Goal: Contribute content: Contribute content

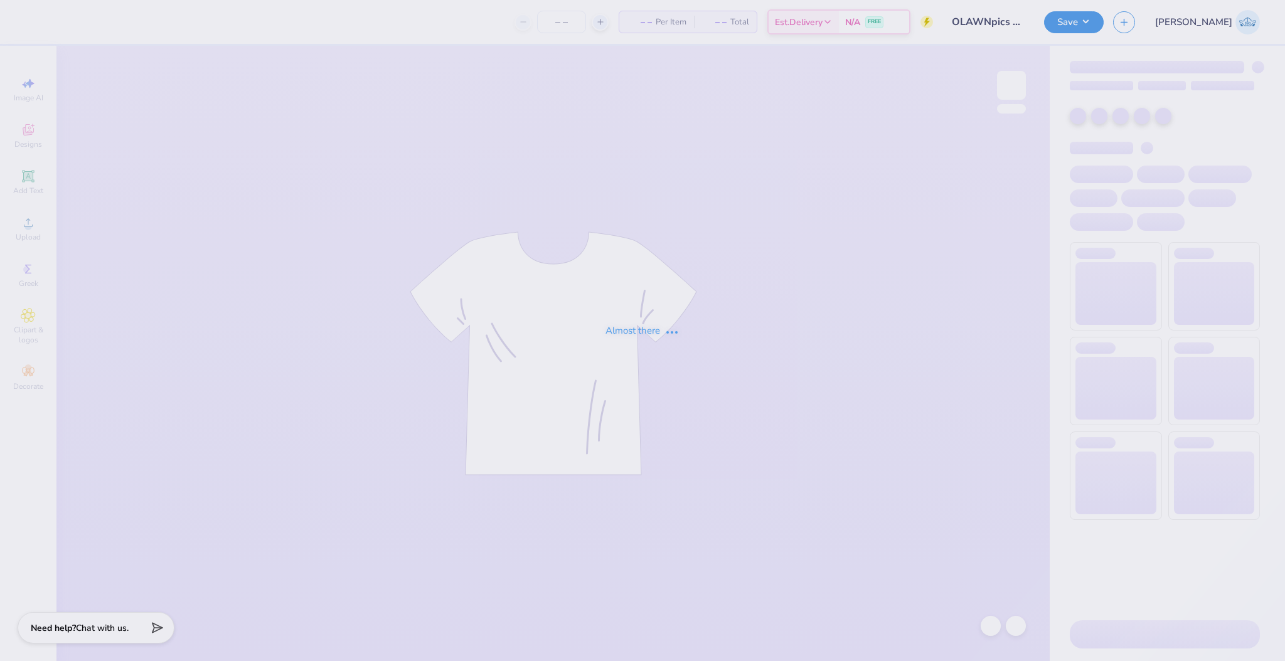
type input "OLAWNpics Fall 2025 Shirt"
type input "50"
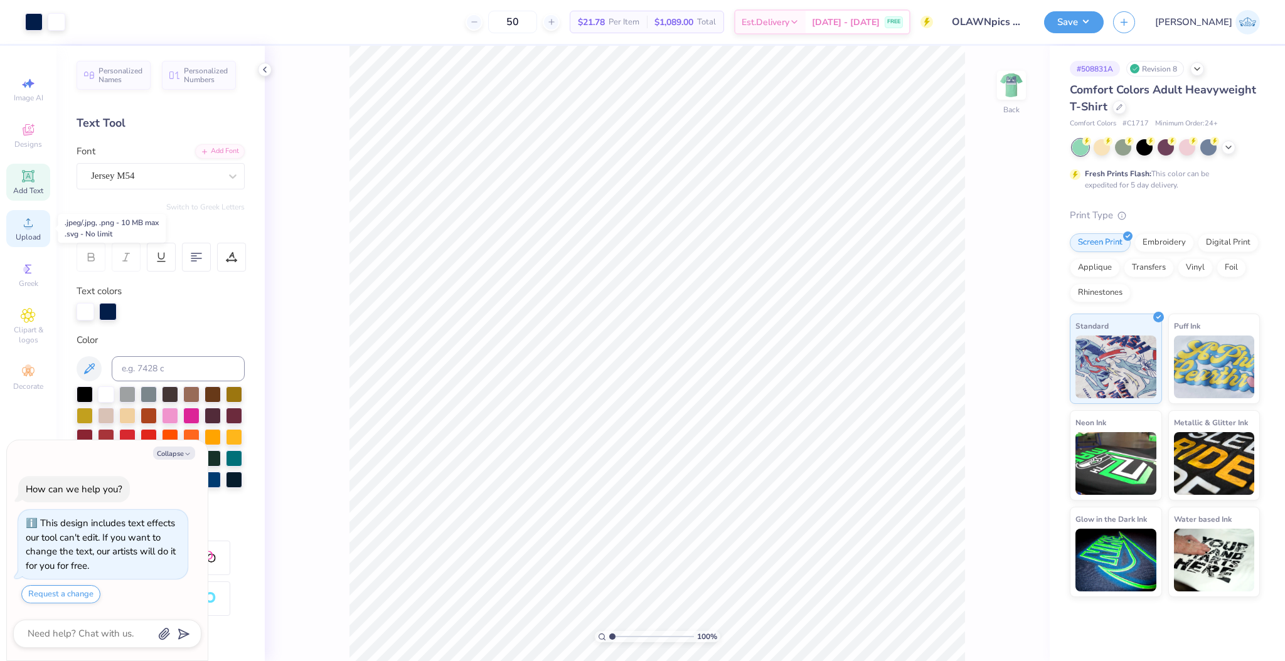
click at [33, 235] on span "Upload" at bounding box center [28, 237] width 25 height 10
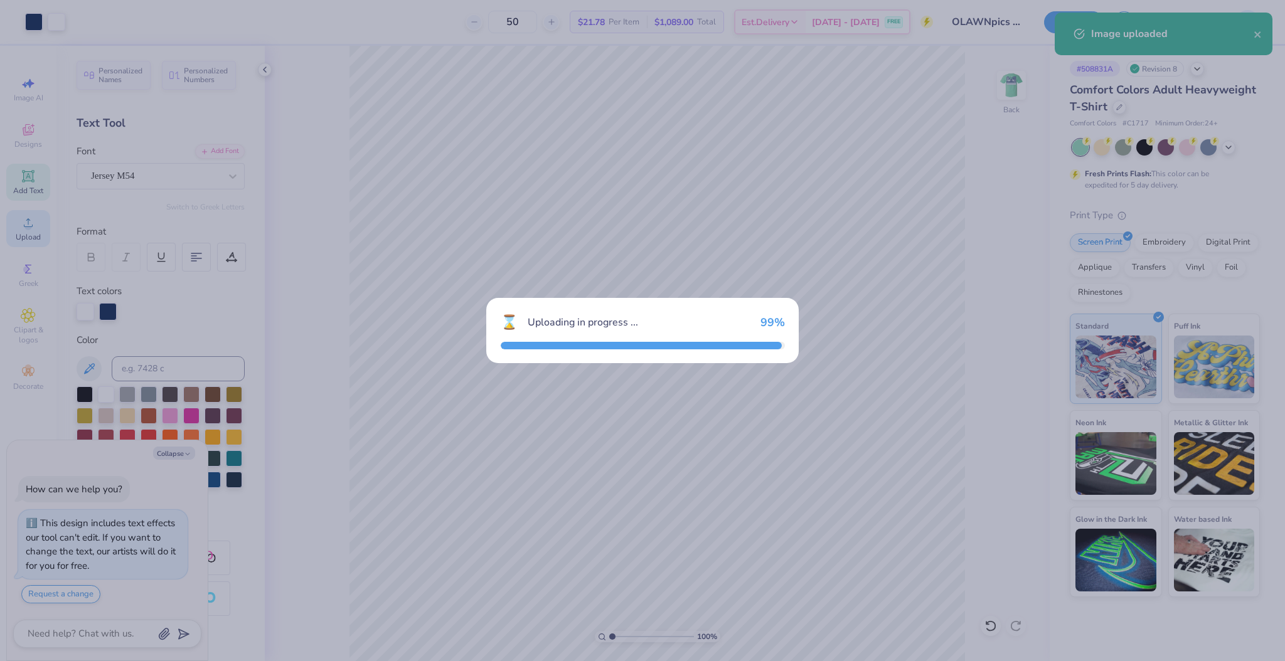
type textarea "x"
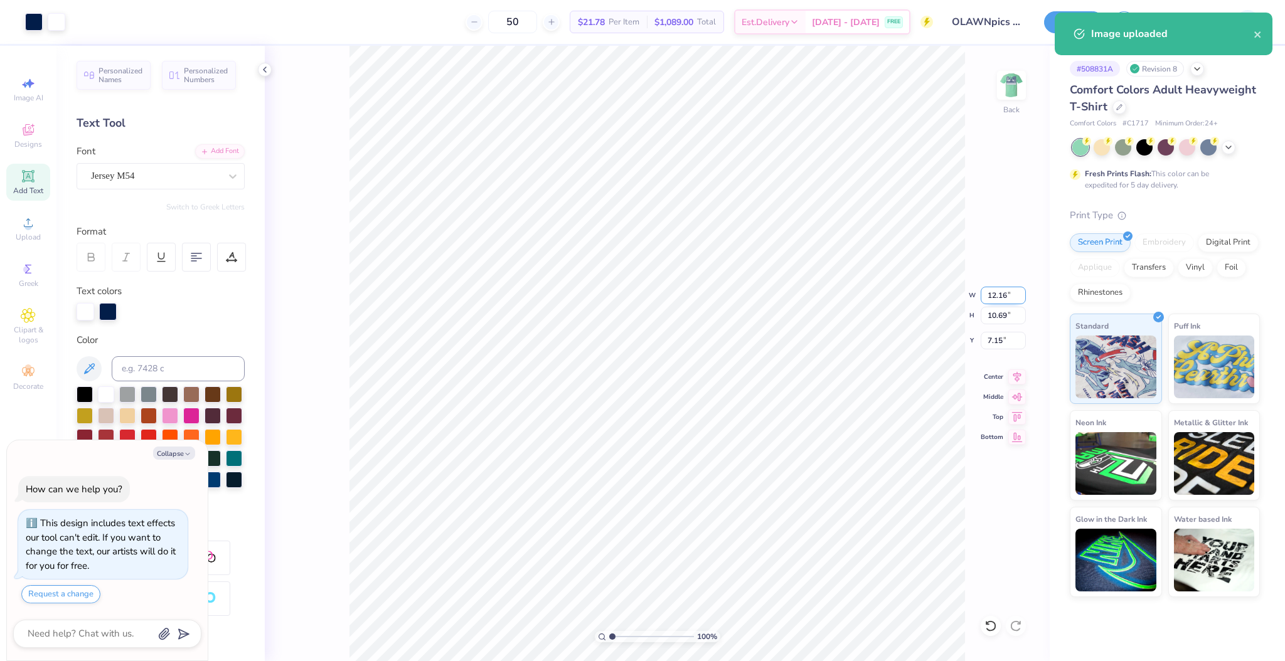
click at [1002, 293] on input "12.16" at bounding box center [1003, 296] width 45 height 18
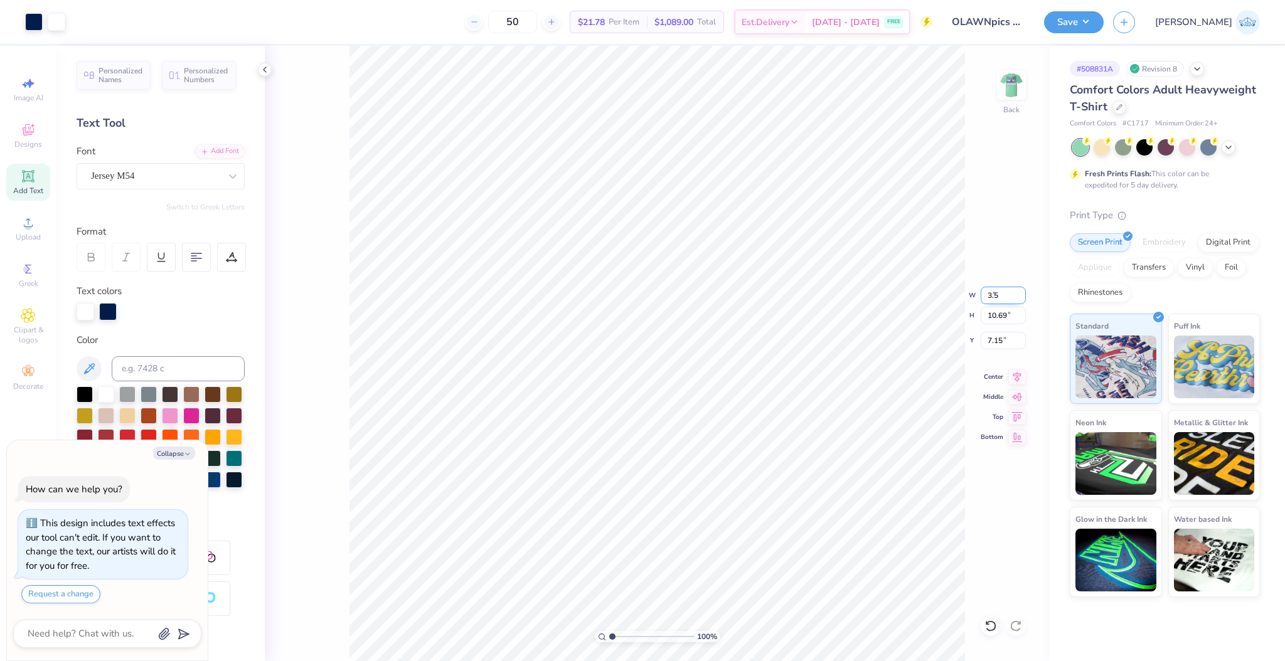
type input "3.5"
type textarea "x"
type input "3.50"
type input "3.08"
type input "10.96"
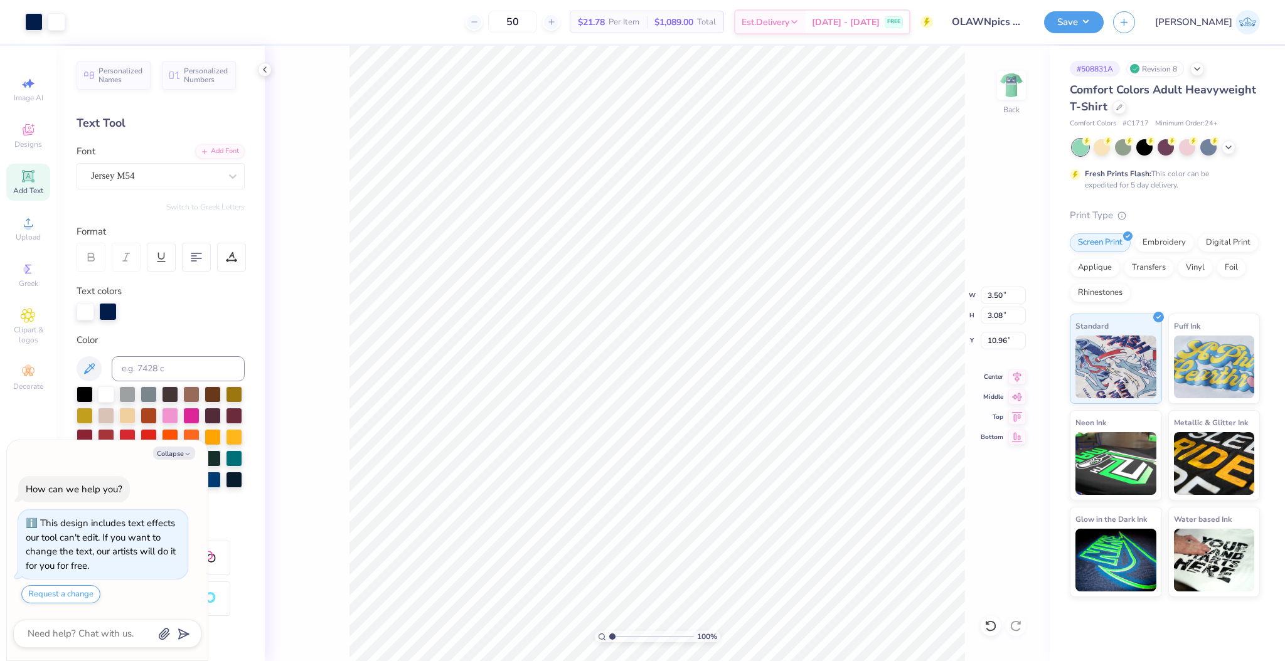
type textarea "x"
type input "1.99"
click at [620, 637] on input "range" at bounding box center [651, 636] width 85 height 11
type textarea "x"
type input "6.31"
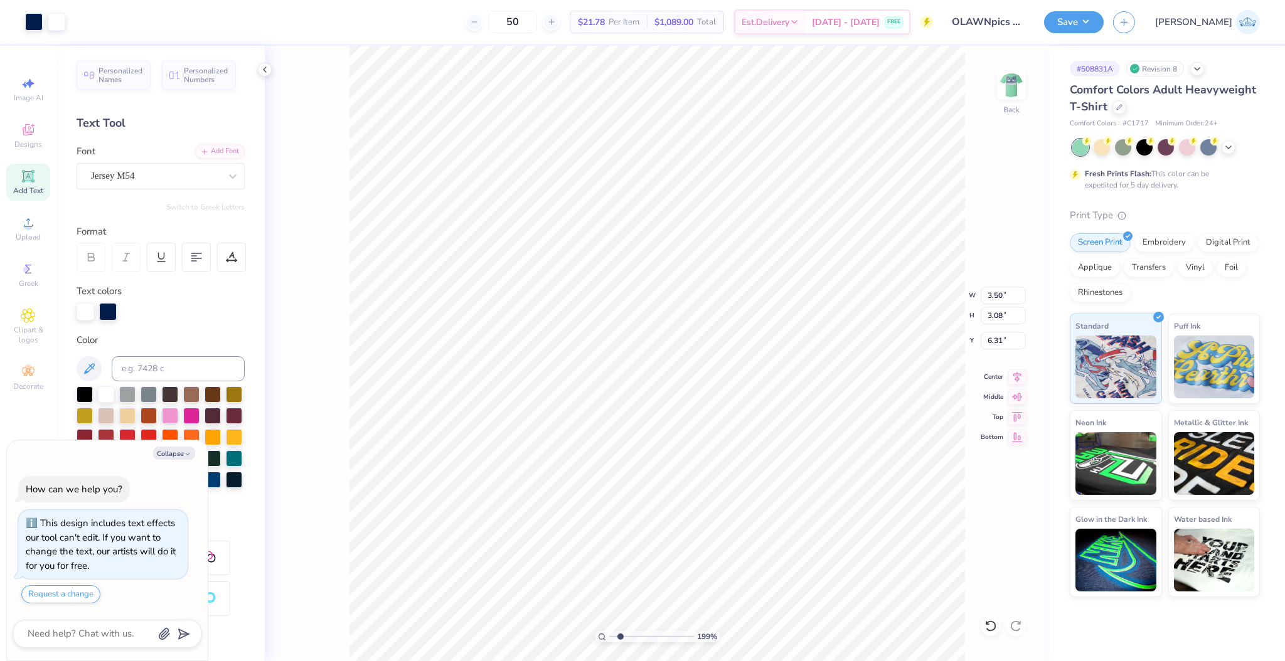
type textarea "x"
type input "6.40"
type textarea "x"
type input "6.81"
type textarea "x"
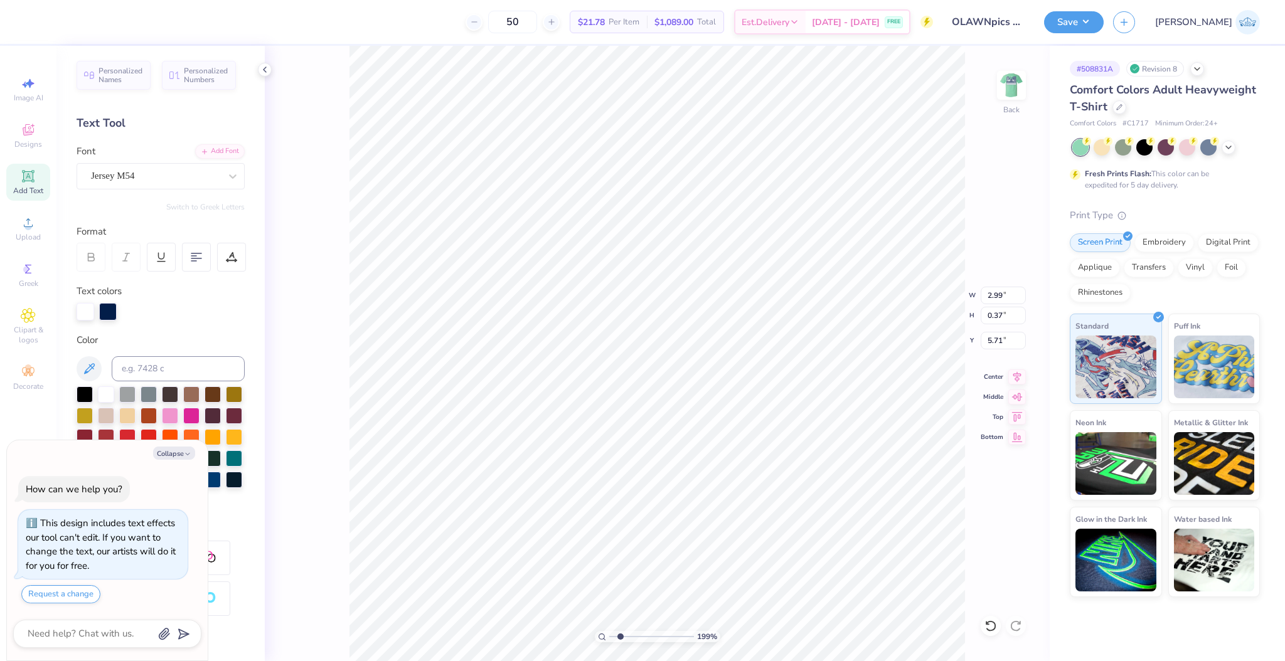
type textarea "AST LAWN"
type textarea "x"
type textarea "[GEOGRAPHIC_DATA]"
type textarea "x"
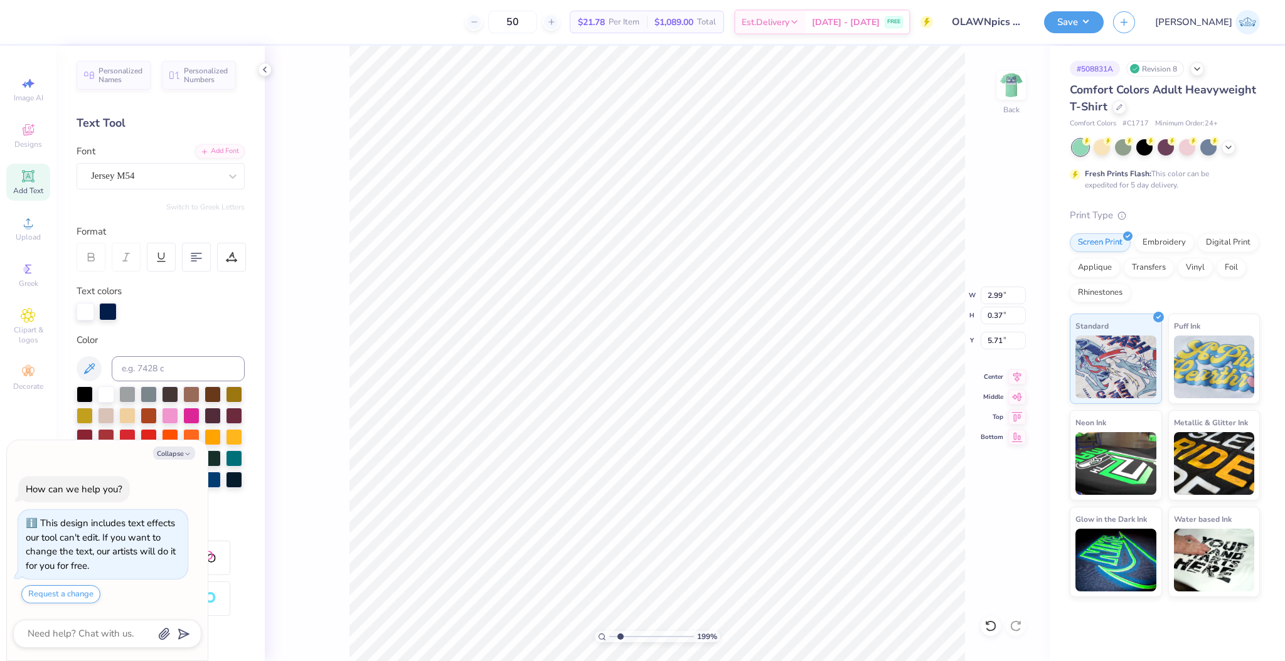
type textarea "EST LAWN"
type textarea "x"
type textarea "[GEOGRAPHIC_DATA]"
type textarea "x"
drag, startPoint x: 620, startPoint y: 637, endPoint x: 580, endPoint y: 632, distance: 40.5
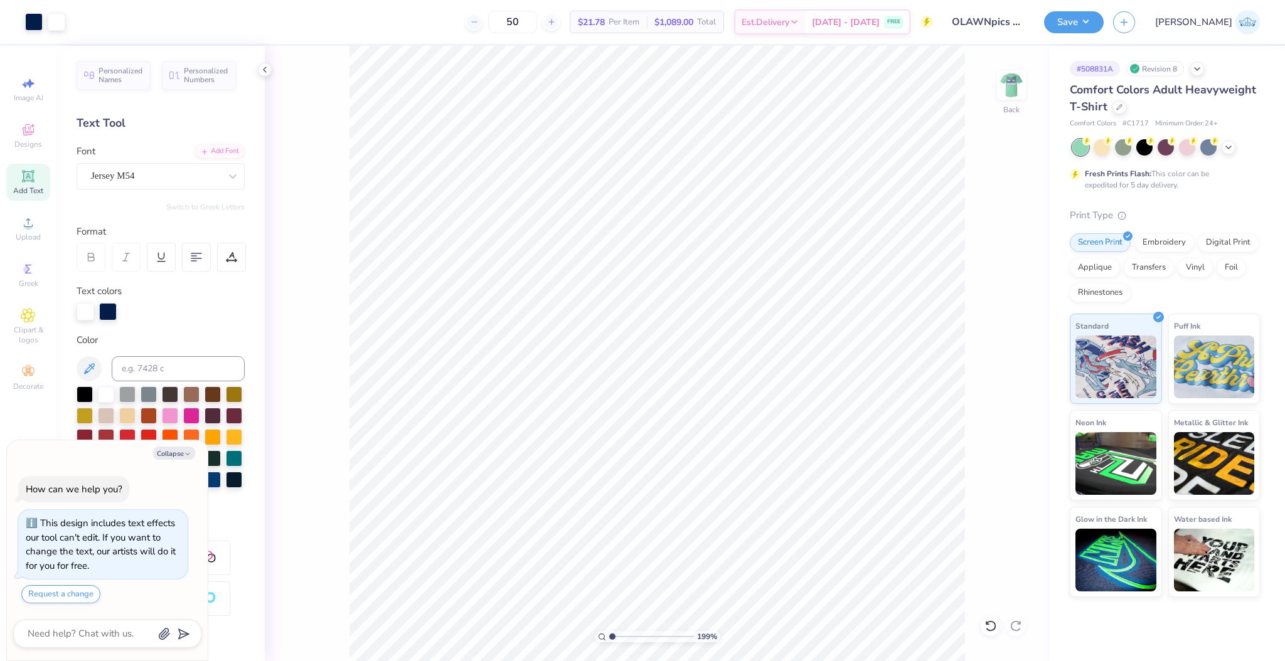
type input "1"
click at [609, 632] on input "range" at bounding box center [651, 636] width 85 height 11
click at [1011, 91] on img at bounding box center [1011, 85] width 50 height 50
click at [28, 231] on div "Upload" at bounding box center [28, 228] width 44 height 37
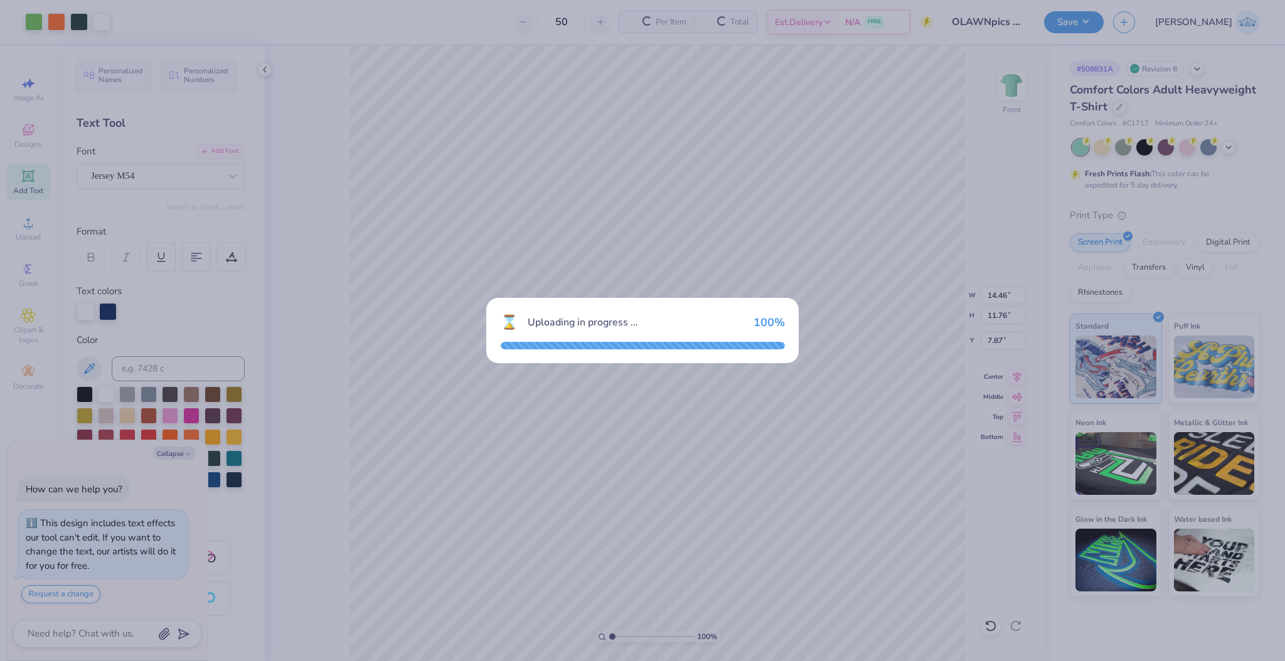
type textarea "x"
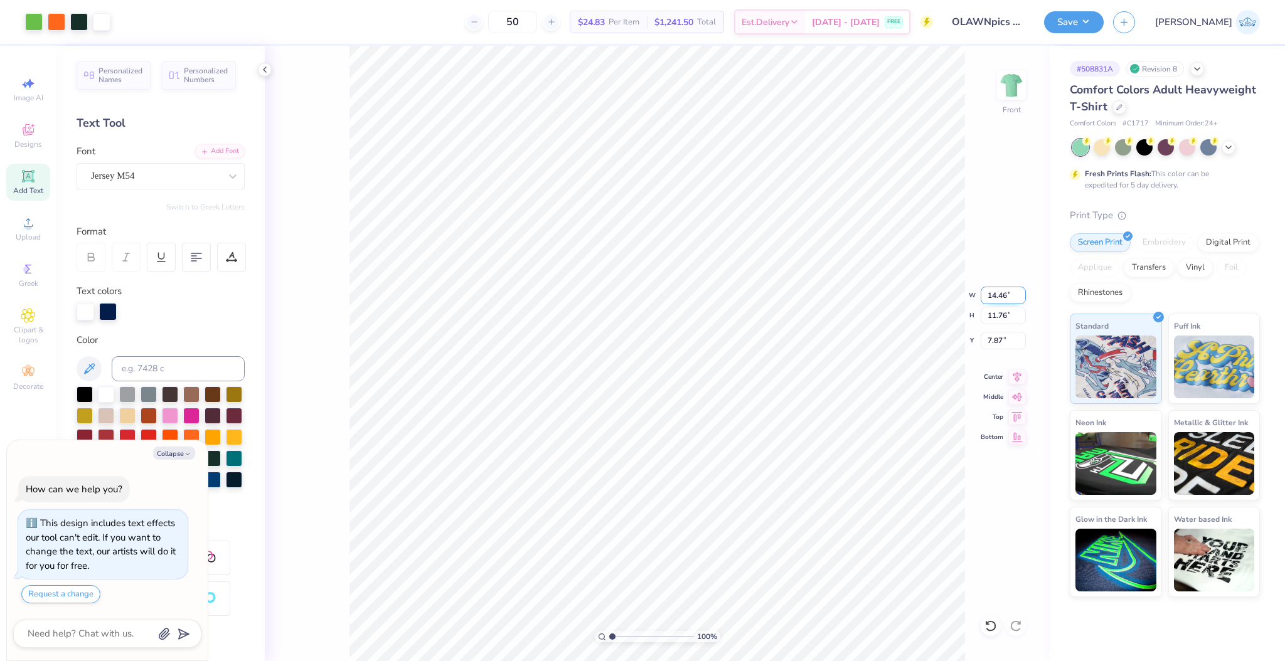
click at [1000, 296] on input "14.46" at bounding box center [1003, 296] width 45 height 18
type input "12.5"
type textarea "x"
type input "12.50"
type input "10.16"
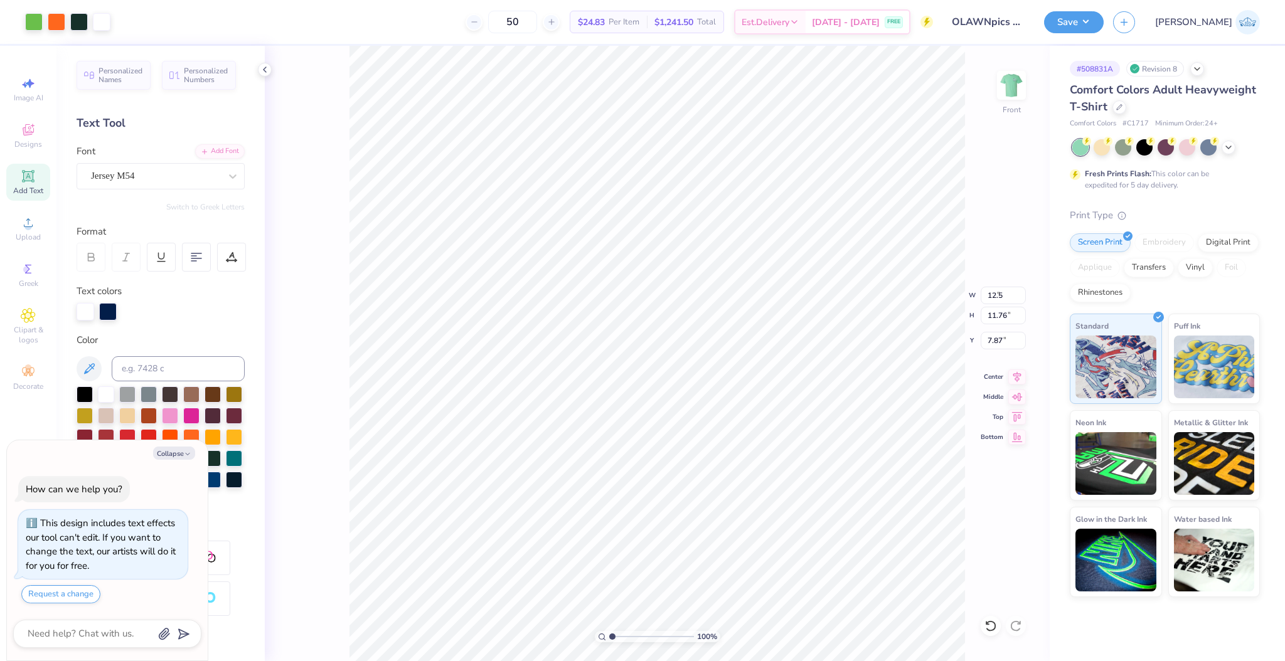
type input "8.67"
type textarea "x"
click at [996, 338] on input "8.67" at bounding box center [1003, 341] width 45 height 18
type input "3"
type textarea "x"
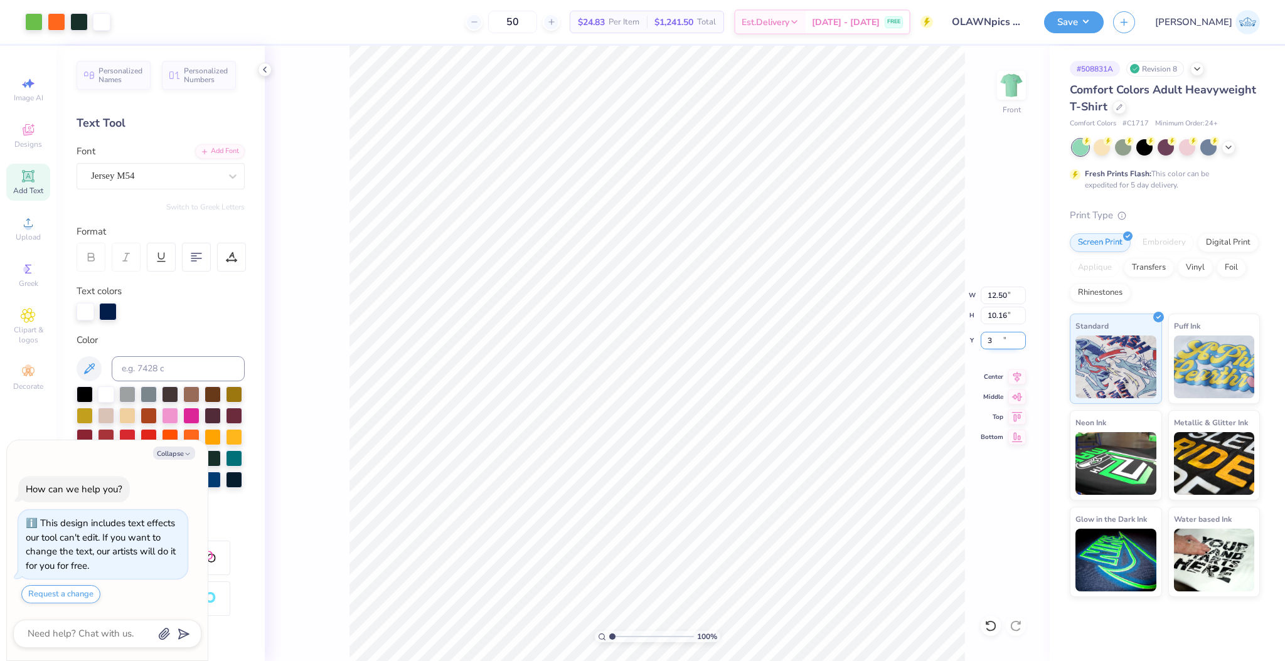
type input "3.00"
click at [1104, 20] on button "Save" at bounding box center [1074, 20] width 60 height 22
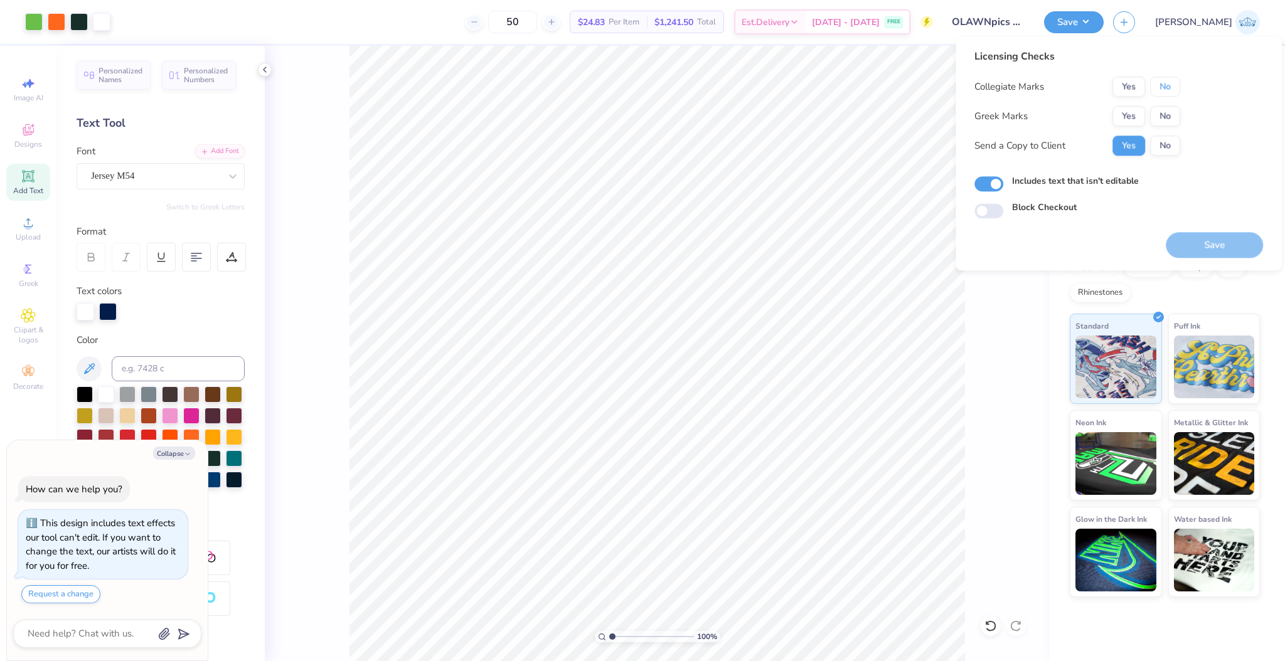
drag, startPoint x: 1165, startPoint y: 89, endPoint x: 1166, endPoint y: 105, distance: 15.7
click at [1165, 90] on button "No" at bounding box center [1165, 87] width 30 height 20
click at [1168, 122] on button "No" at bounding box center [1165, 116] width 30 height 20
click at [1191, 243] on button "Save" at bounding box center [1214, 245] width 97 height 26
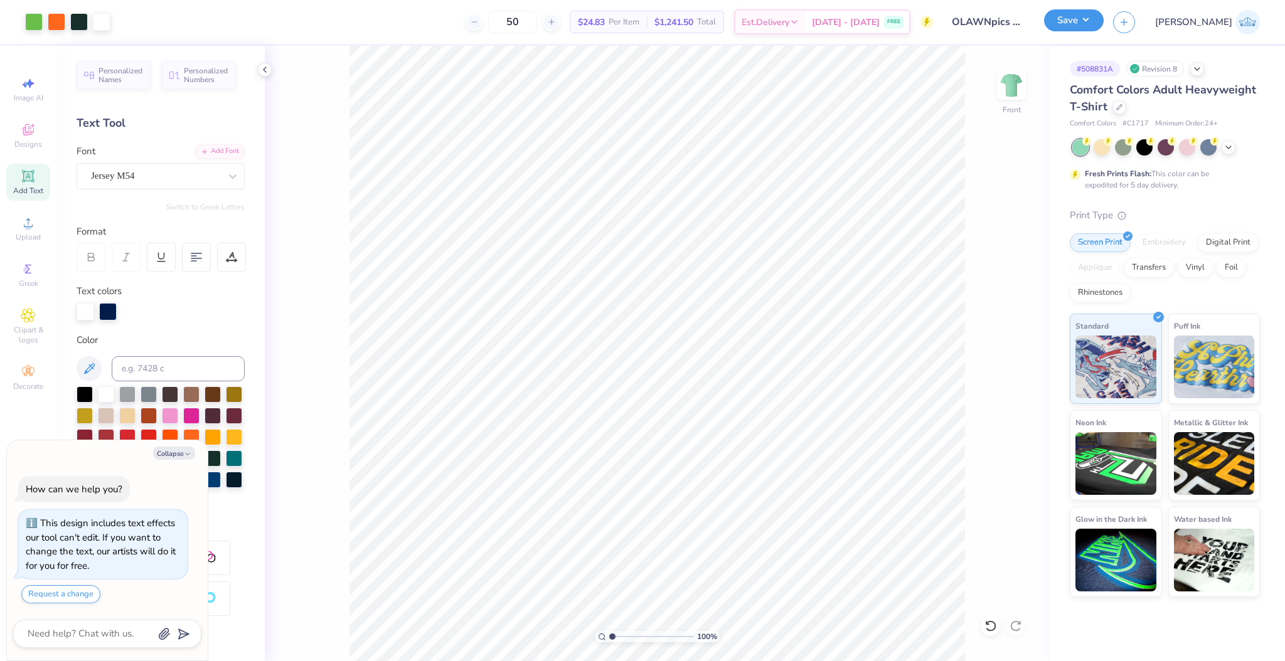
click at [1104, 23] on button "Save" at bounding box center [1074, 20] width 60 height 22
type textarea "x"
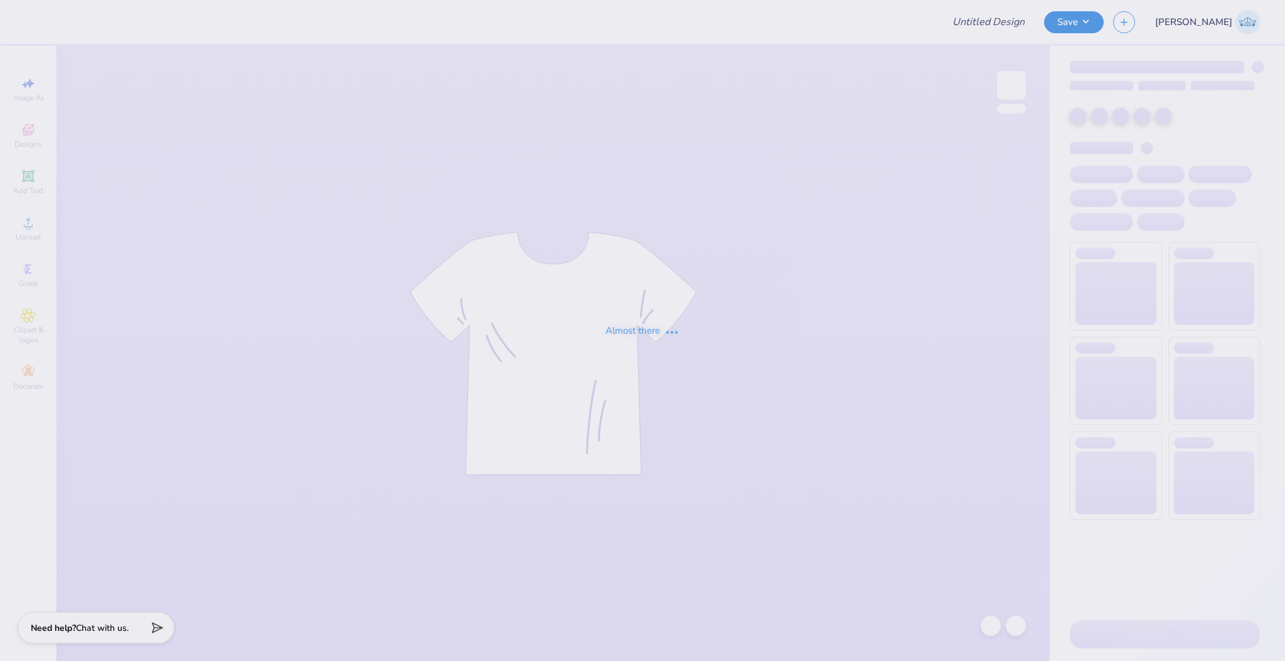
type input "OLAWNpics Fall 2025 Shirt"
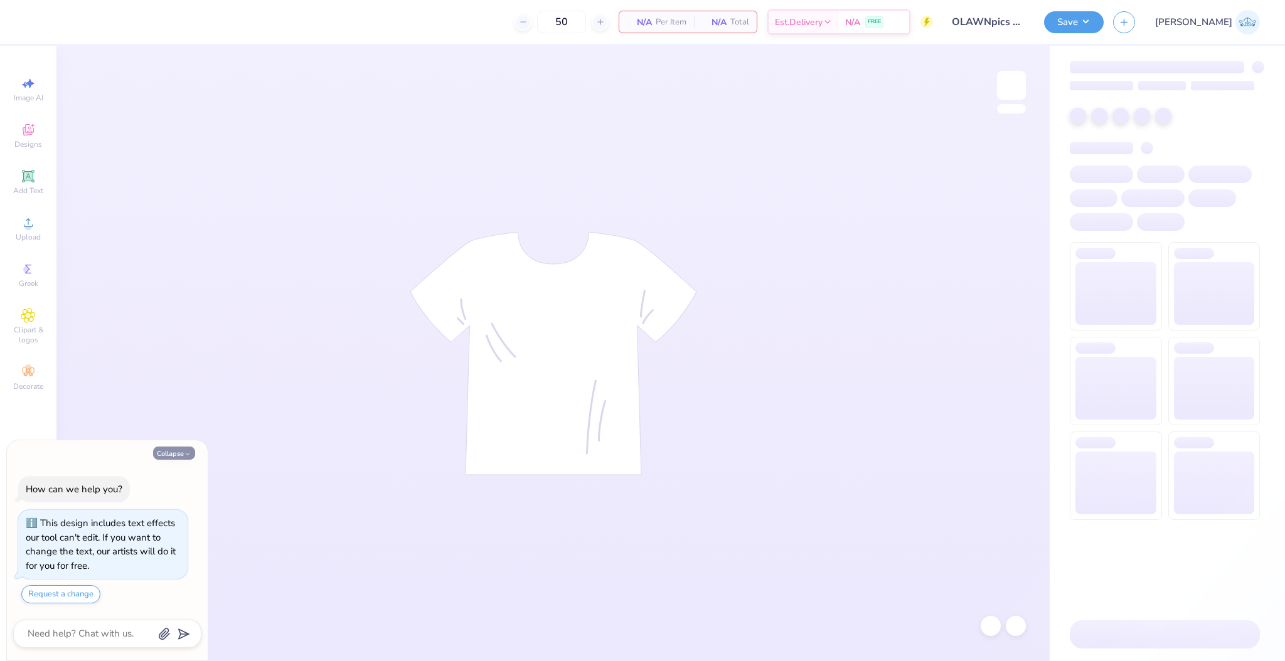
click at [173, 457] on button "Collapse" at bounding box center [174, 453] width 42 height 13
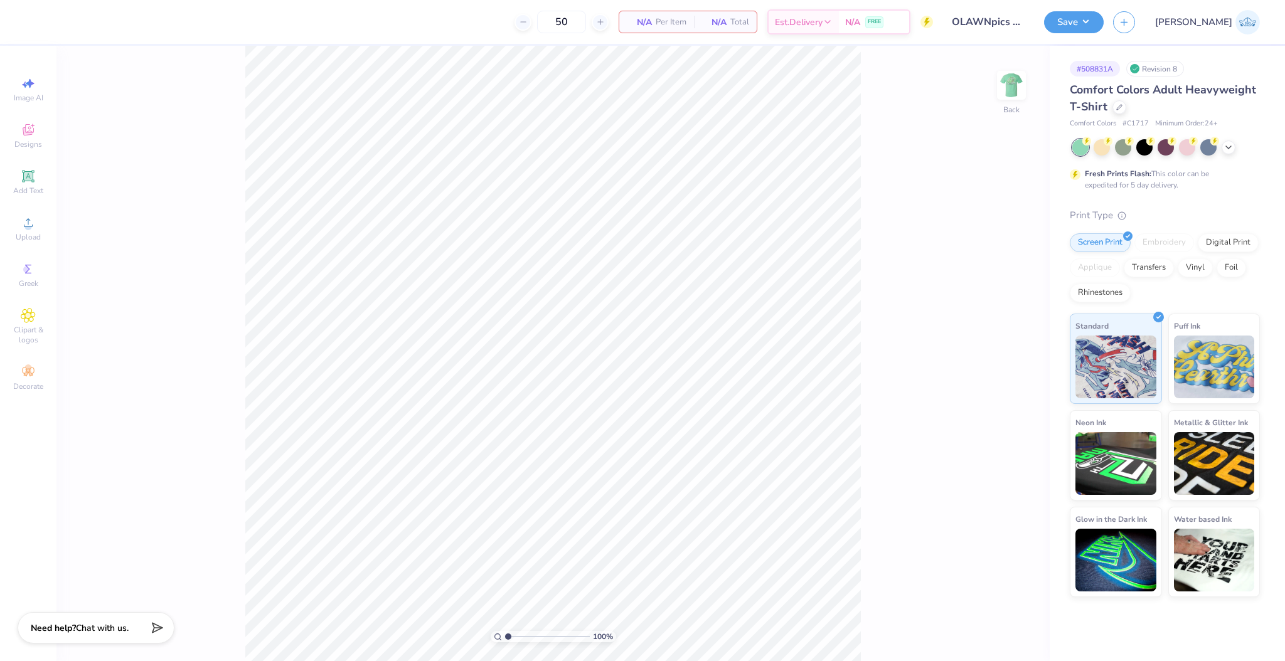
type textarea "x"
click at [23, 228] on icon at bounding box center [28, 222] width 15 height 15
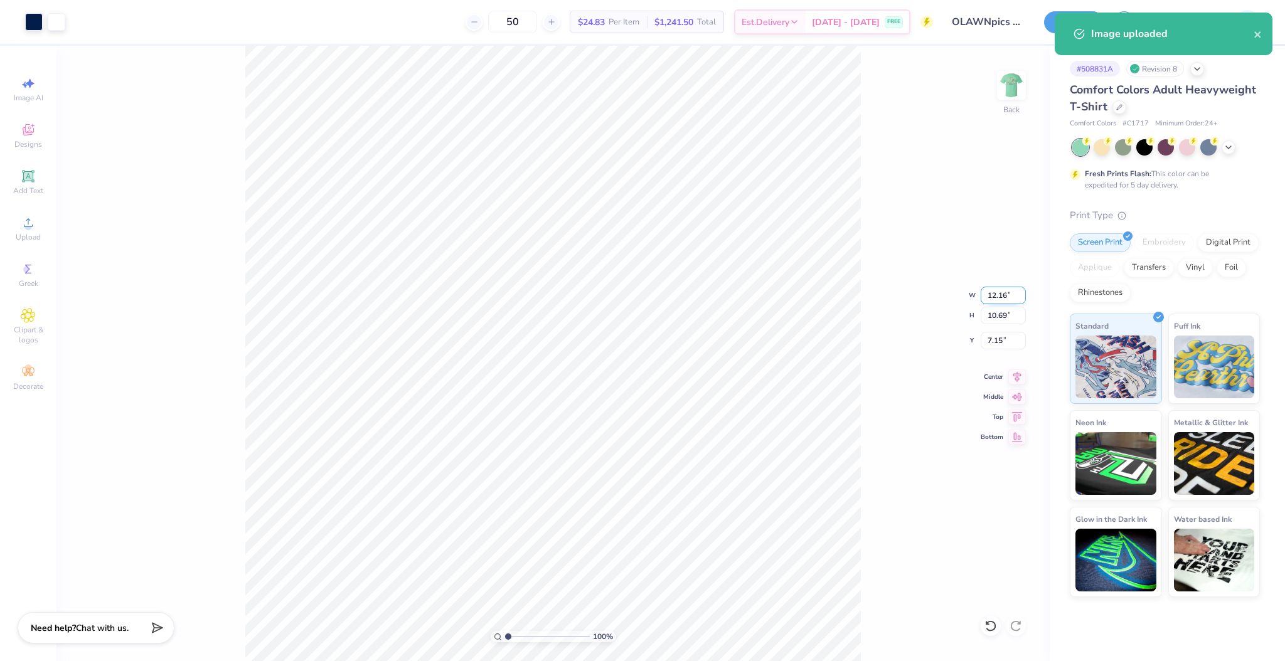
click at [999, 294] on input "12.16" at bounding box center [1003, 296] width 45 height 18
type input "3"
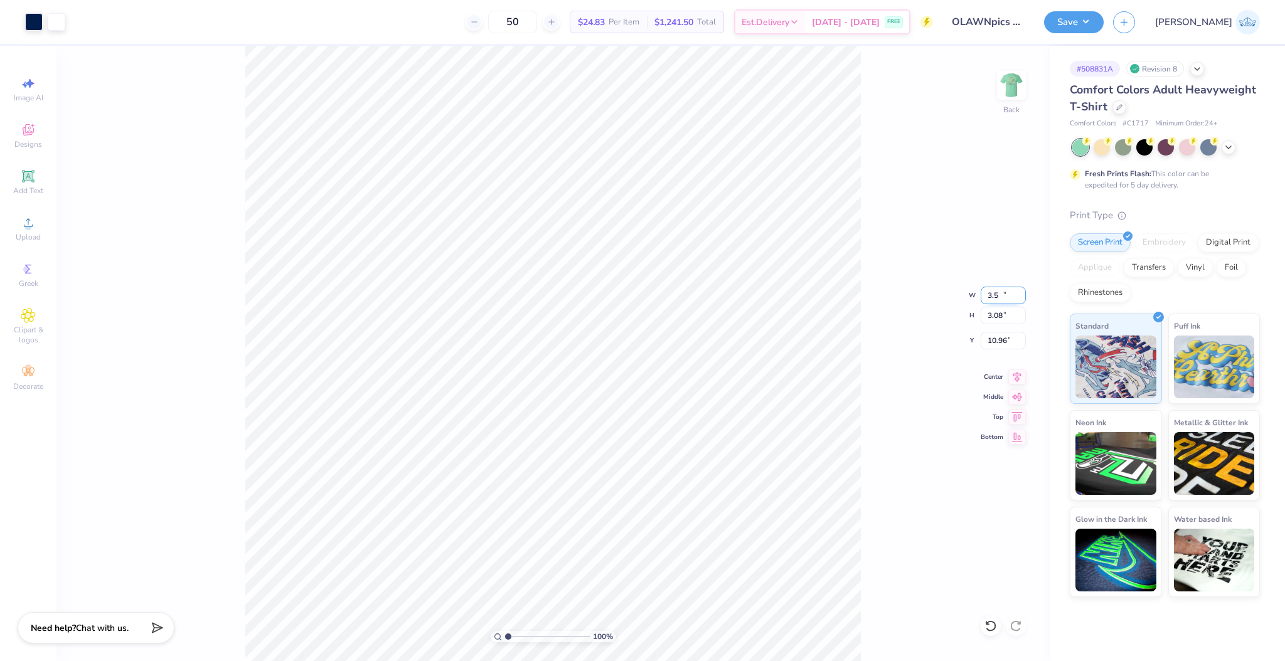
type input "3.50"
type input "3.08"
type input "10.96"
type input "2.64"
type input "3.00"
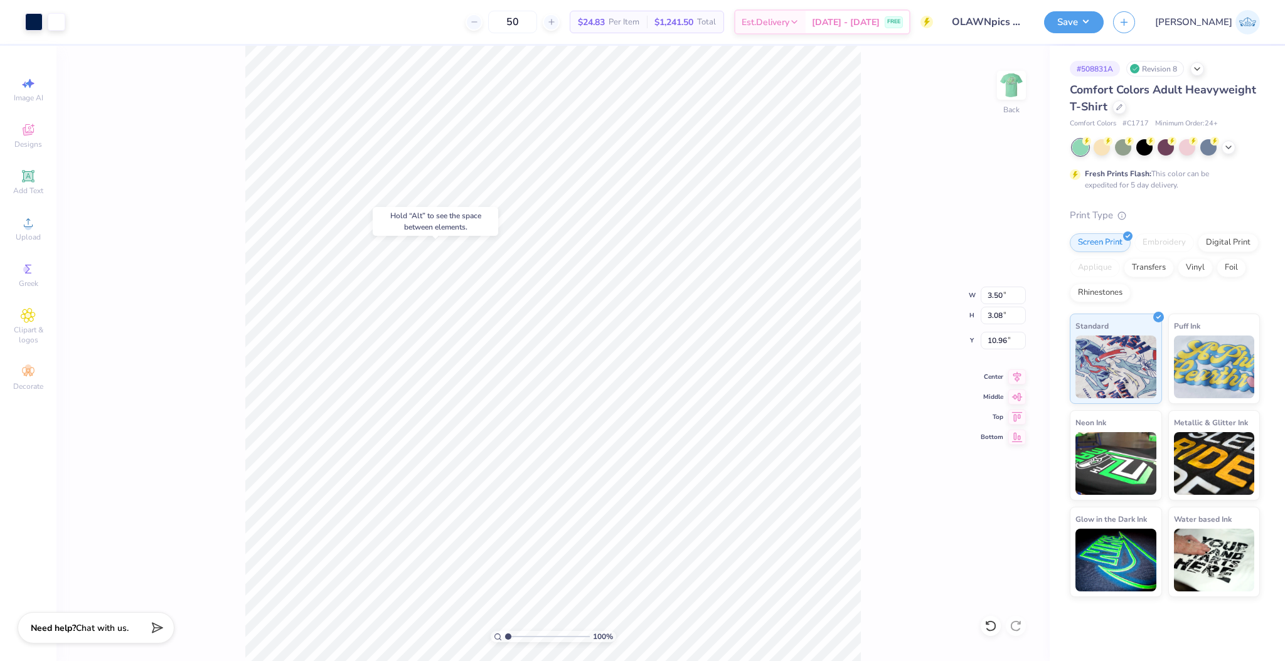
type input "6.25"
type input "2.64"
type input "3.00"
click at [998, 341] on input "6.25" at bounding box center [1003, 341] width 45 height 18
type input "3.00"
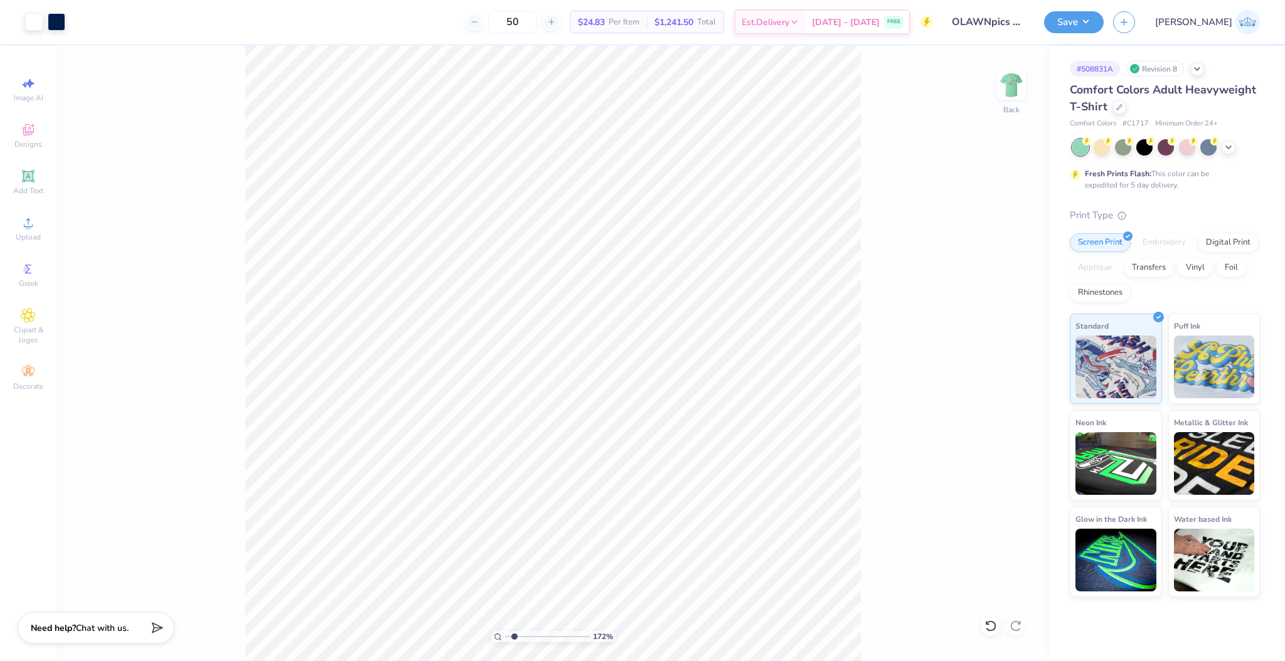
type input "1.72"
click at [514, 635] on input "range" at bounding box center [547, 636] width 85 height 11
type input "8.65"
click at [595, 529] on li "Group" at bounding box center [593, 525] width 98 height 24
type input "2.90"
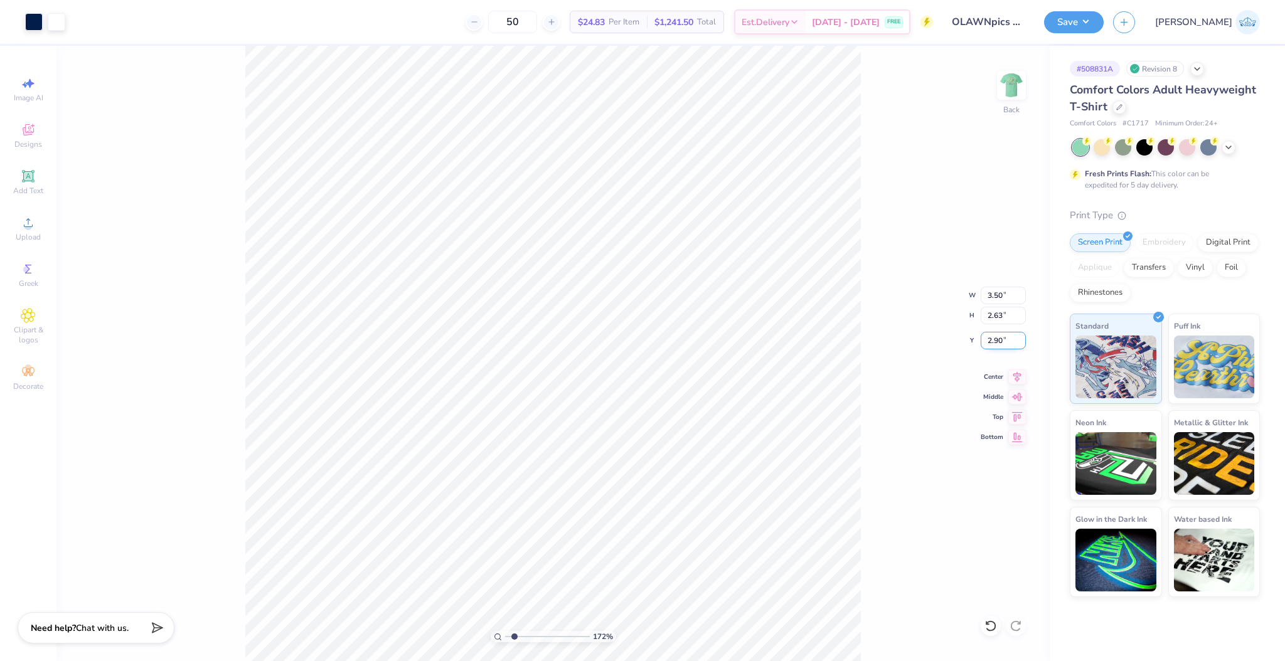
click at [1003, 338] on input "2.90" at bounding box center [1003, 341] width 45 height 18
type input "3.00"
drag, startPoint x: 521, startPoint y: 636, endPoint x: 429, endPoint y: 622, distance: 92.5
click at [505, 631] on input "range" at bounding box center [547, 636] width 85 height 11
click at [1104, 18] on button "Save" at bounding box center [1074, 20] width 60 height 22
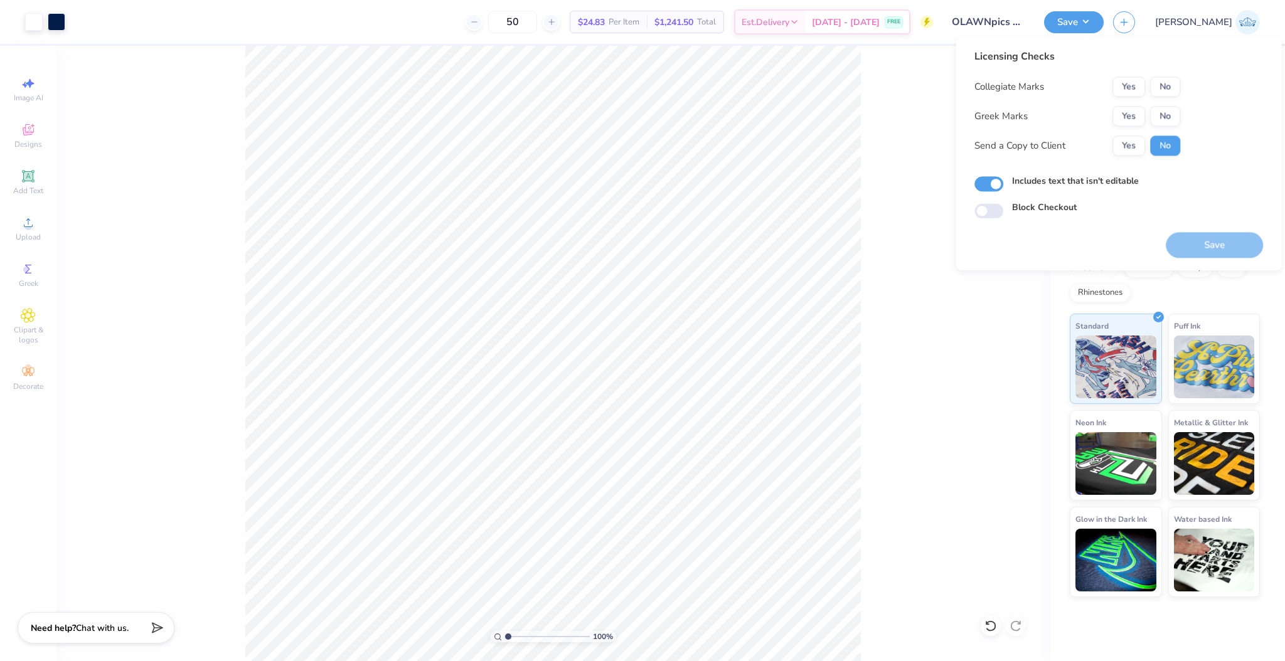
click at [1159, 70] on div "Licensing Checks Collegiate Marks Yes No Greek Marks Yes No Send a Copy to Clie…" at bounding box center [1077, 107] width 206 height 116
click at [1159, 88] on button "No" at bounding box center [1165, 87] width 30 height 20
click at [1164, 114] on button "No" at bounding box center [1165, 116] width 30 height 20
click at [1137, 149] on button "Yes" at bounding box center [1128, 146] width 33 height 20
click at [1205, 258] on div "Licensing Checks Collegiate Marks Yes No Greek Marks Yes No Send a Copy to Clie…" at bounding box center [1118, 153] width 326 height 234
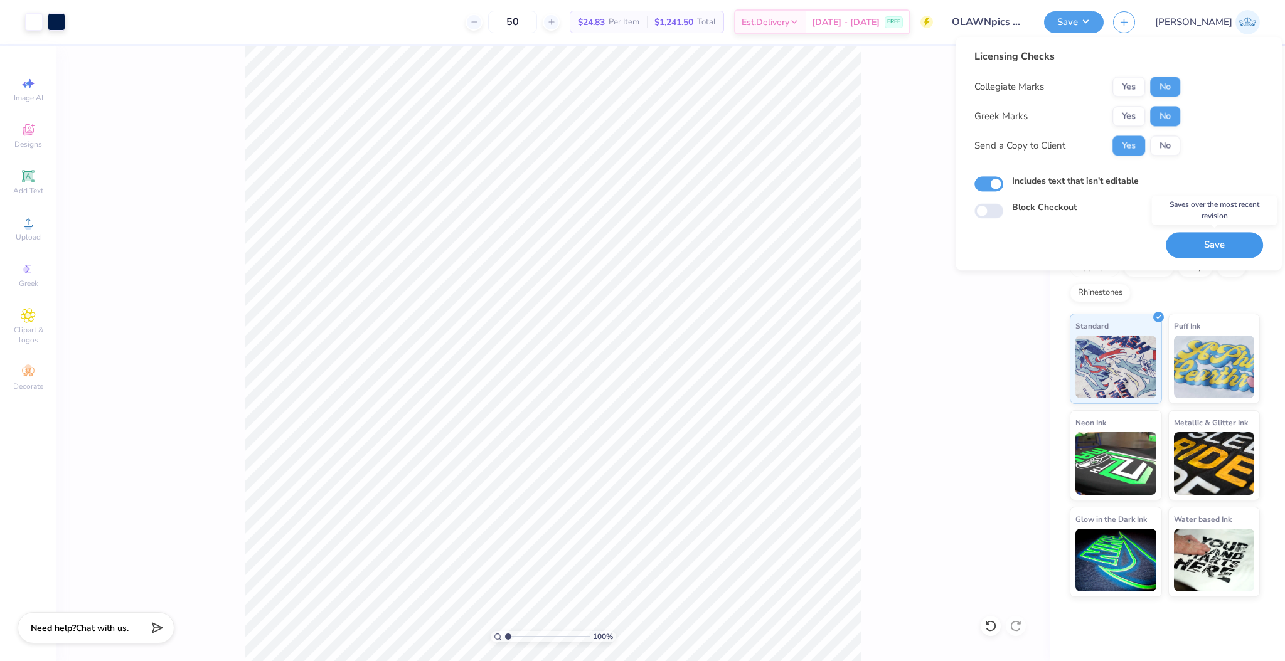
click at [1207, 242] on button "Save" at bounding box center [1214, 245] width 97 height 26
type input "1"
drag, startPoint x: 513, startPoint y: 635, endPoint x: 485, endPoint y: 644, distance: 29.8
click at [505, 642] on input "range" at bounding box center [547, 636] width 85 height 11
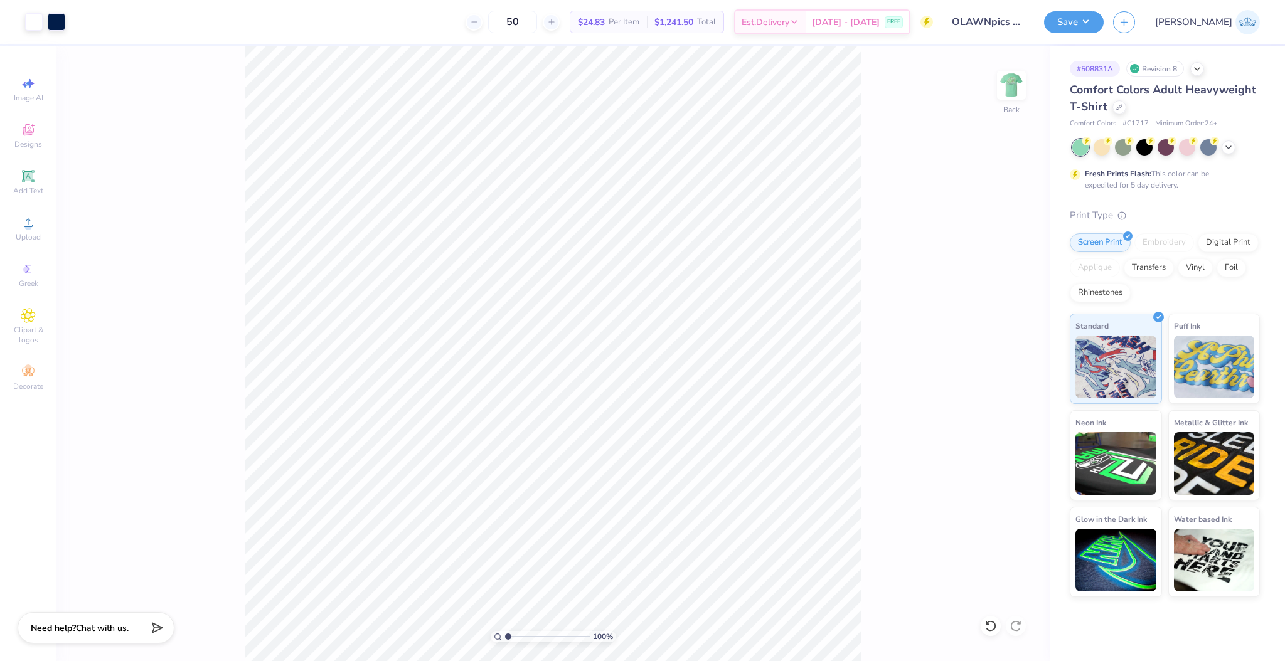
click at [1104, 15] on button "Save" at bounding box center [1074, 22] width 60 height 22
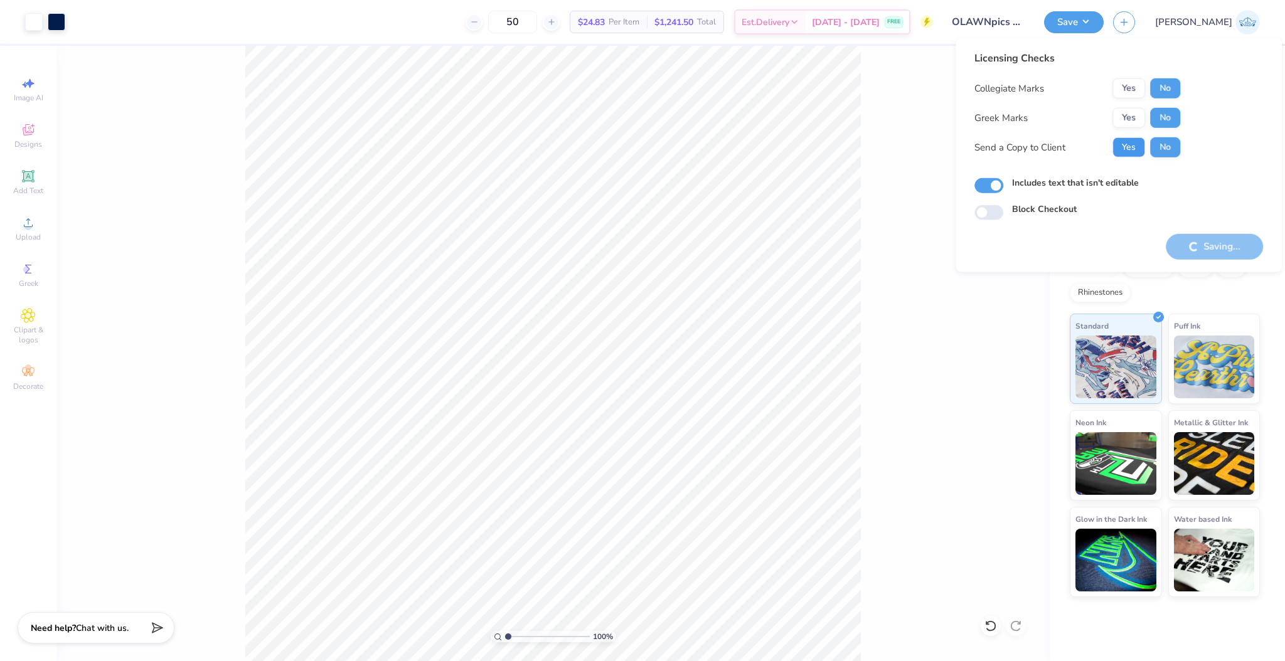
click at [1127, 146] on button "Yes" at bounding box center [1128, 147] width 33 height 20
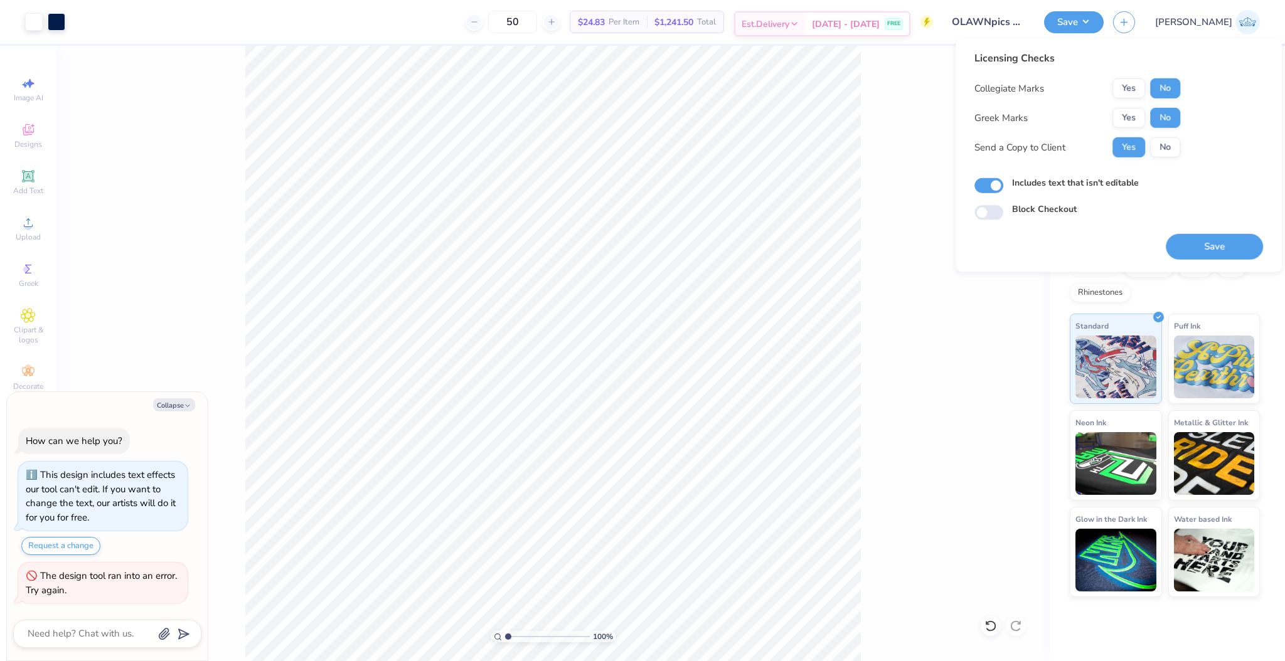
type textarea "x"
